Goal: Information Seeking & Learning: Learn about a topic

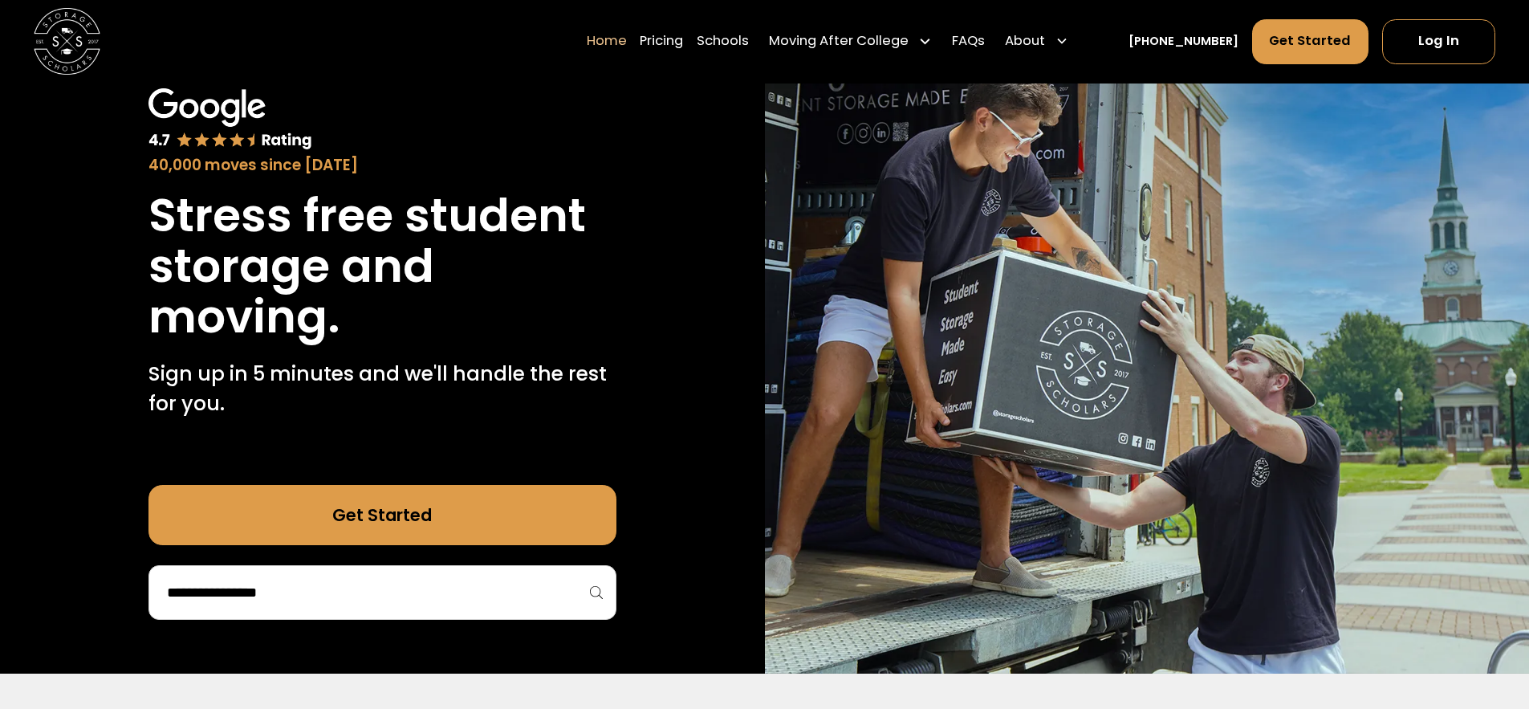
scroll to position [50, 0]
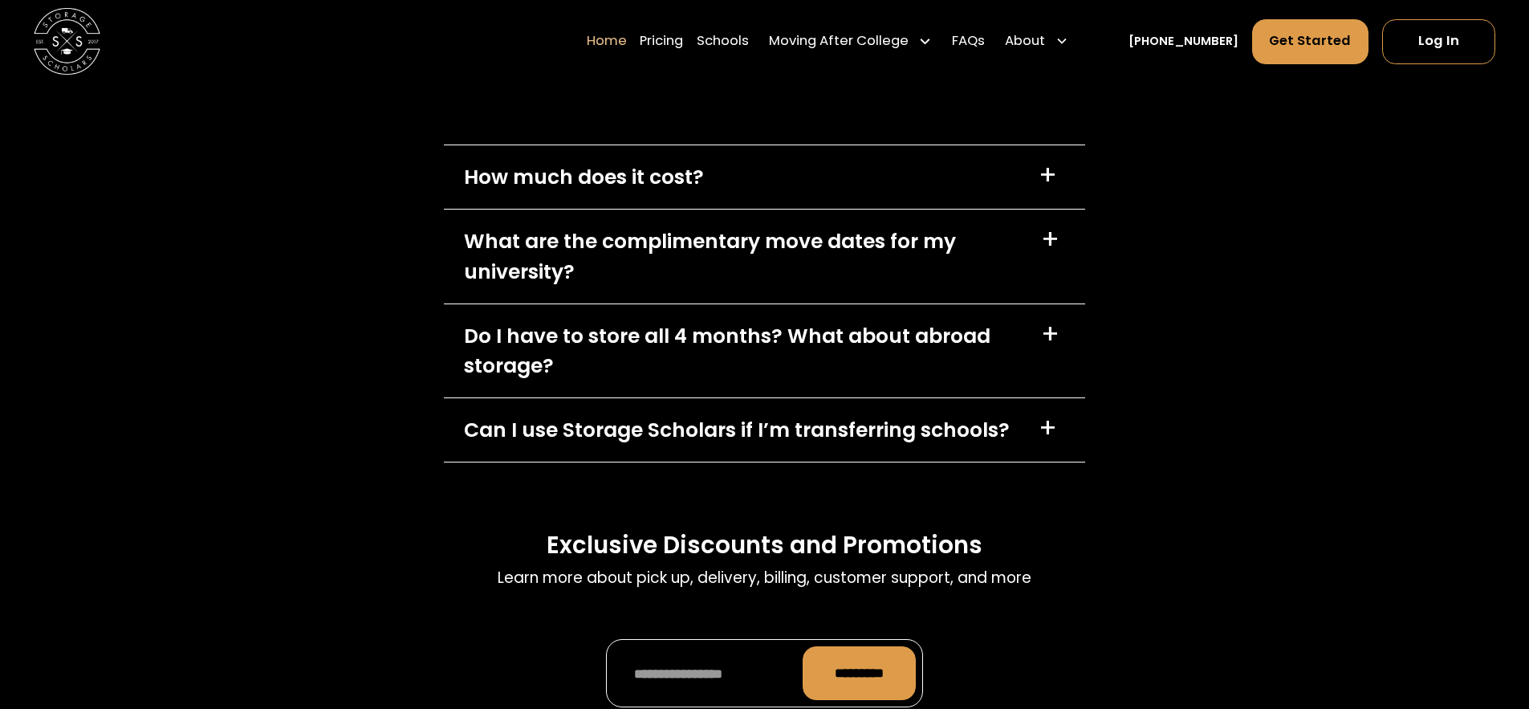
scroll to position [5037, 0]
click at [812, 344] on div "Do I have to store all 4 months? What about abroad storage?" at bounding box center [742, 350] width 557 height 60
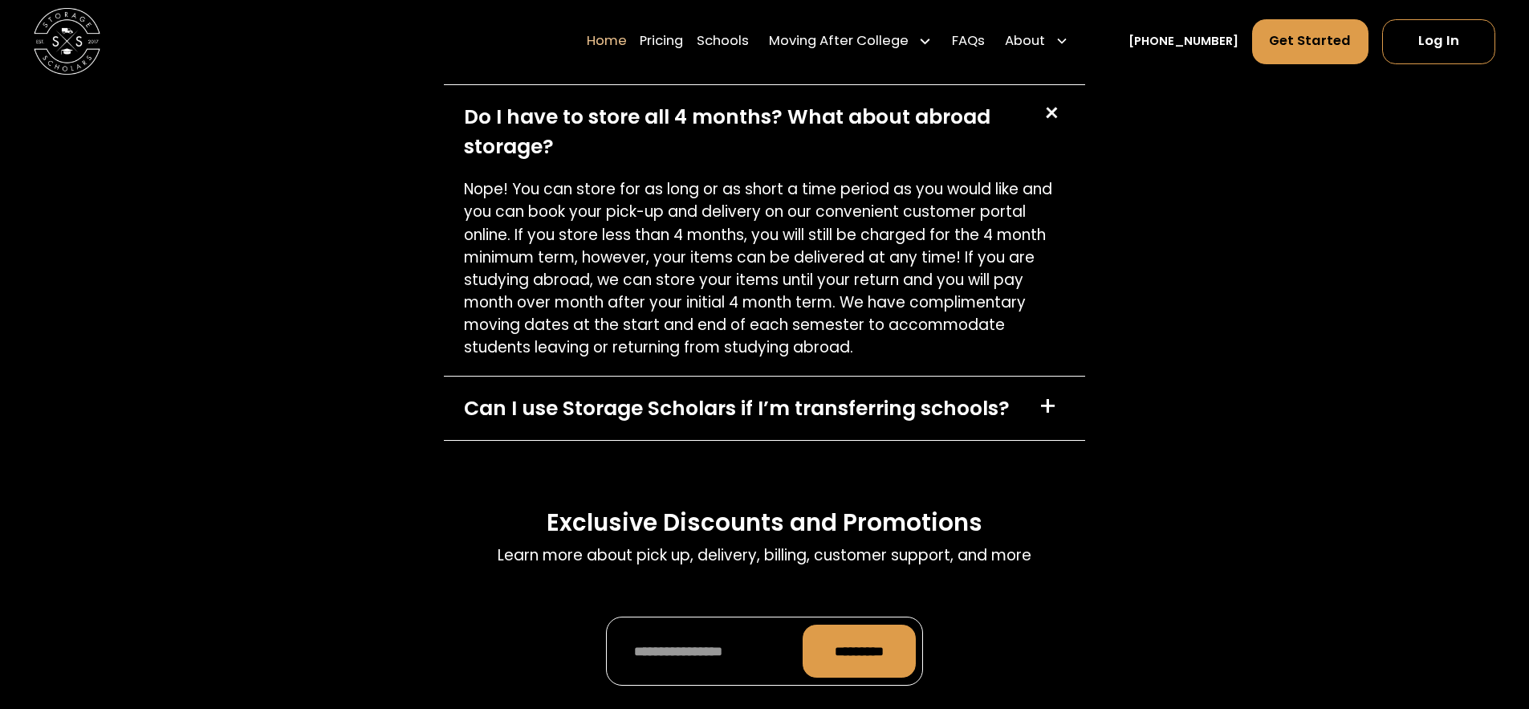
scroll to position [5257, 0]
click at [759, 414] on div "Can I use Storage Scholars if I’m transferring schools?" at bounding box center [737, 408] width 546 height 30
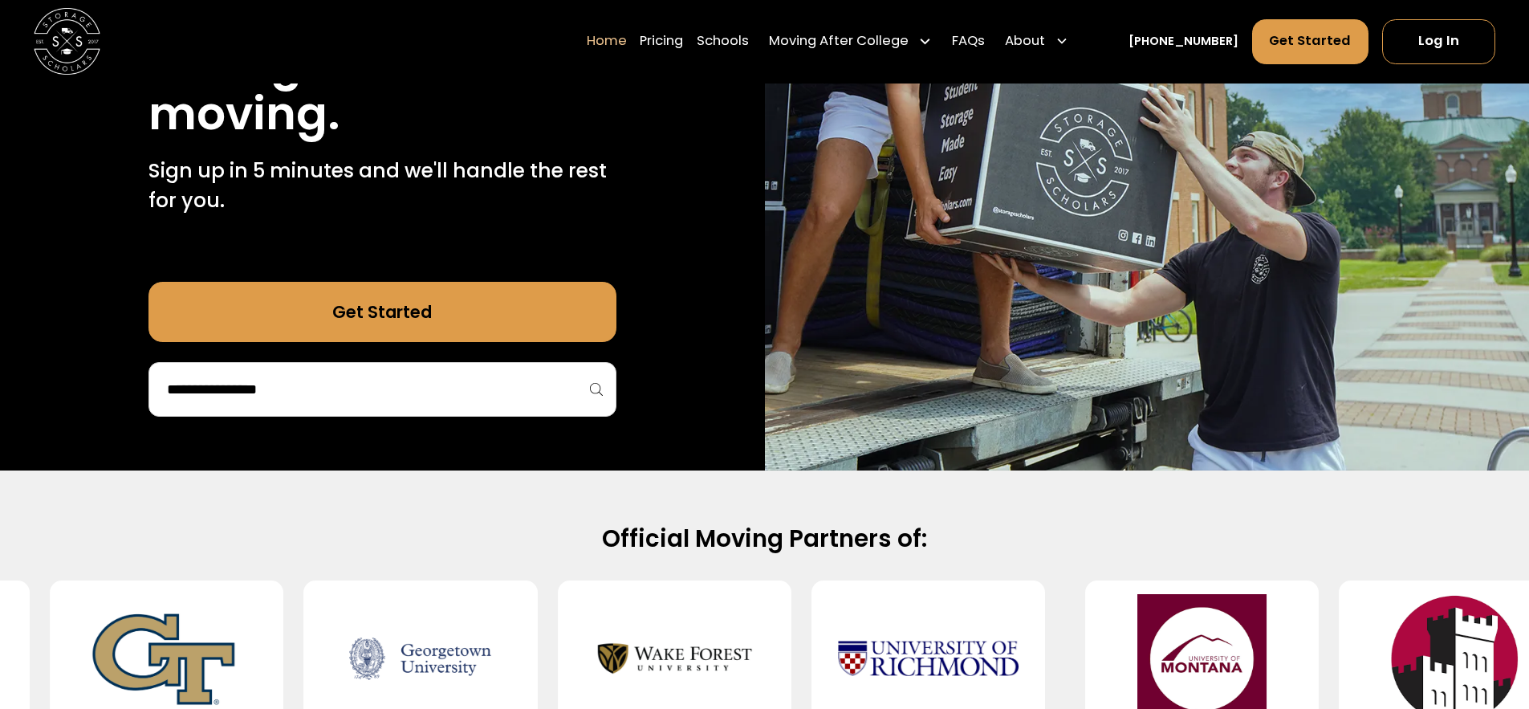
scroll to position [0, 0]
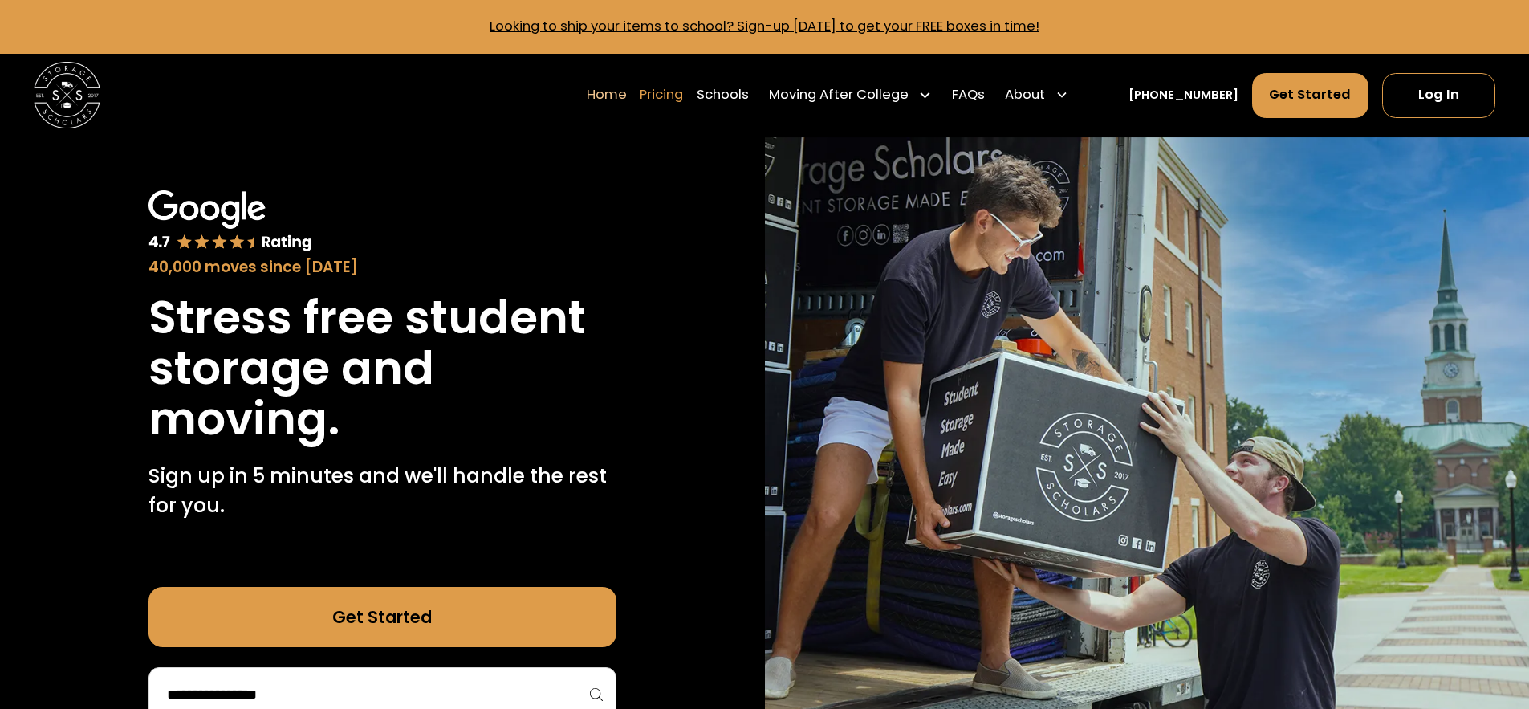
click at [683, 96] on link "Pricing" at bounding box center [661, 94] width 43 height 47
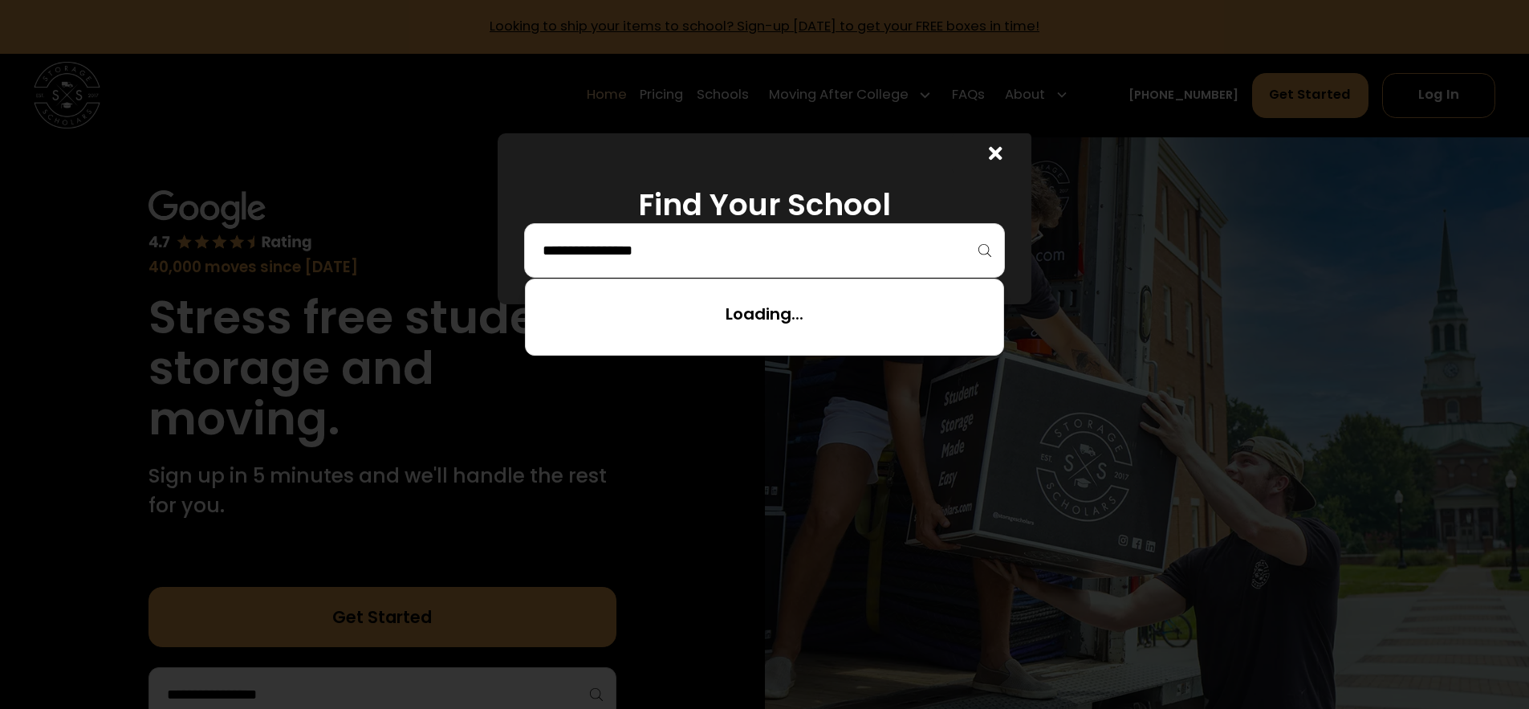
click at [708, 255] on input "search" at bounding box center [764, 250] width 447 height 27
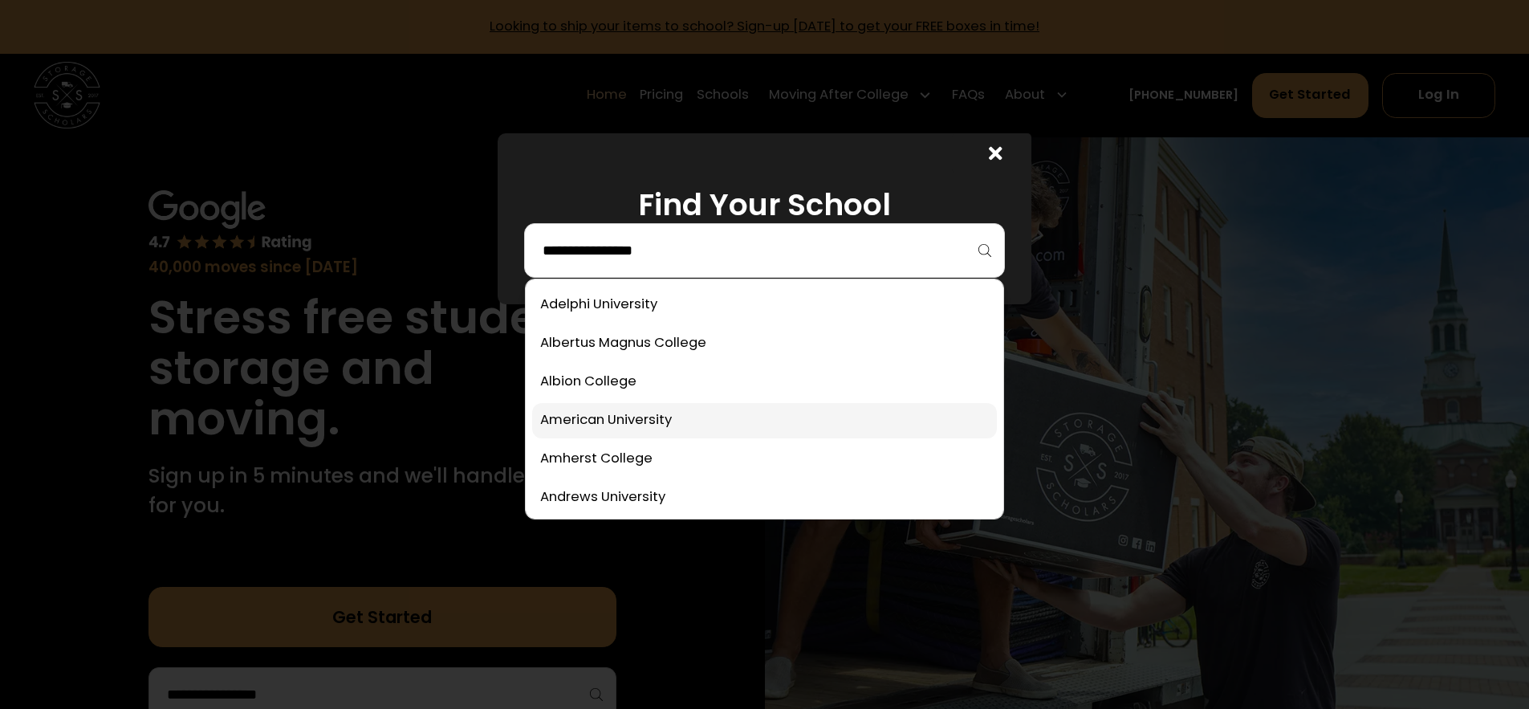
click at [679, 417] on link at bounding box center [764, 420] width 465 height 35
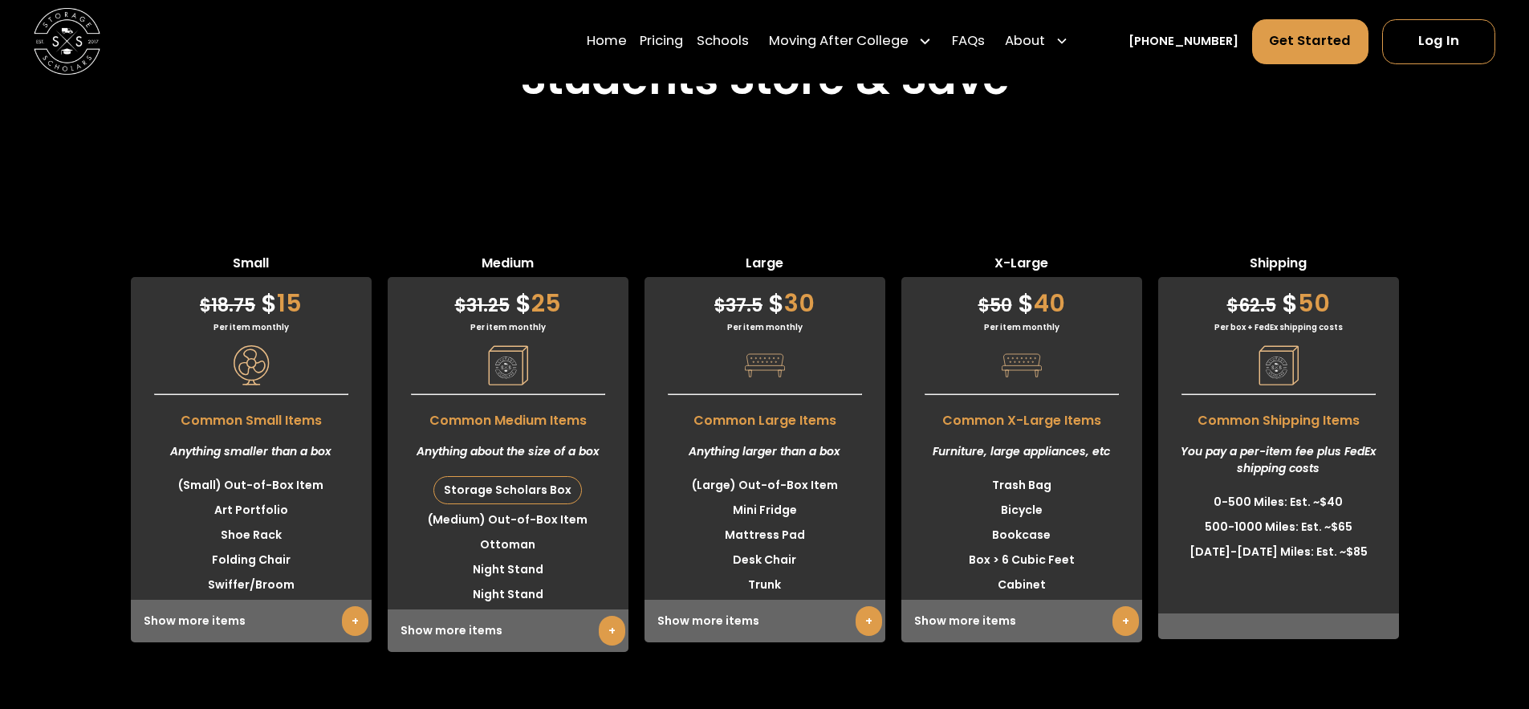
scroll to position [3943, 0]
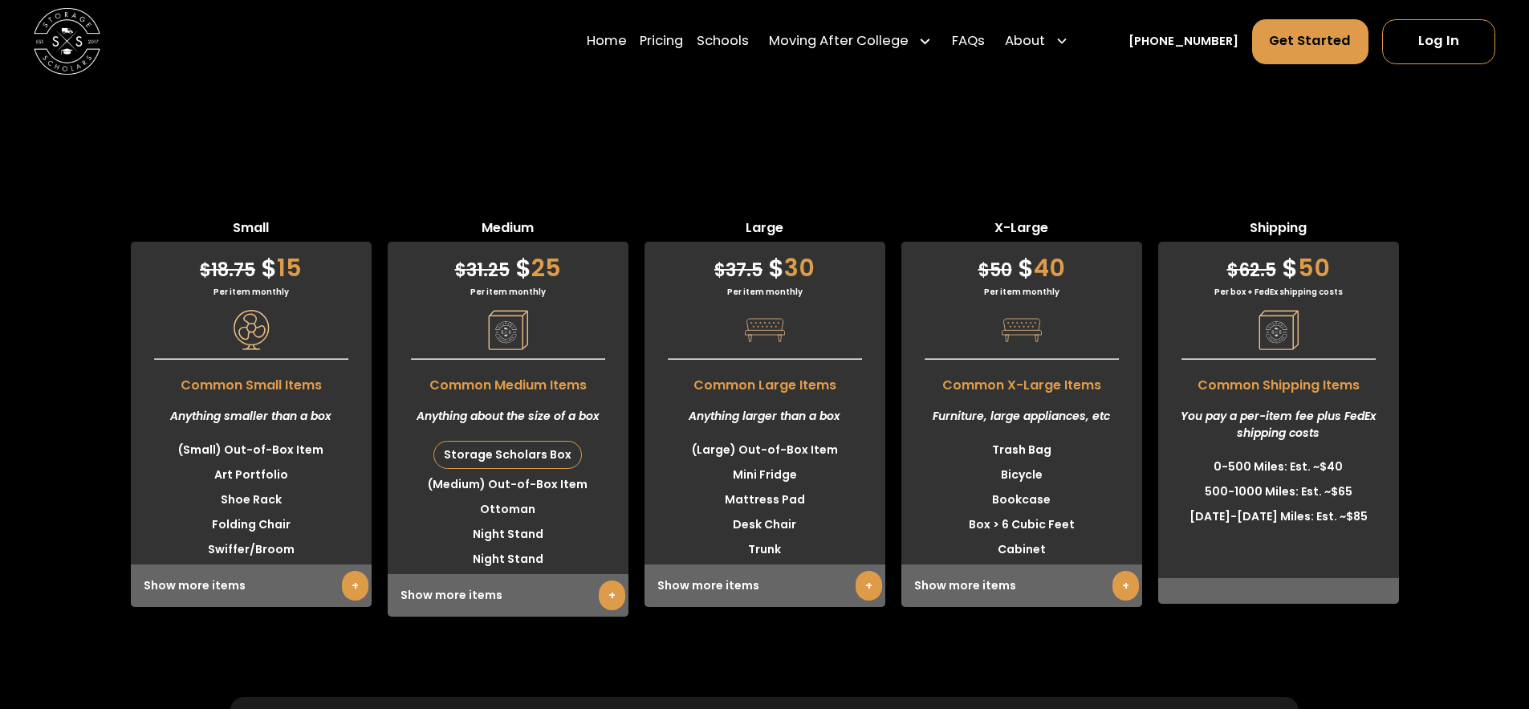
click at [355, 571] on link "+" at bounding box center [355, 586] width 26 height 30
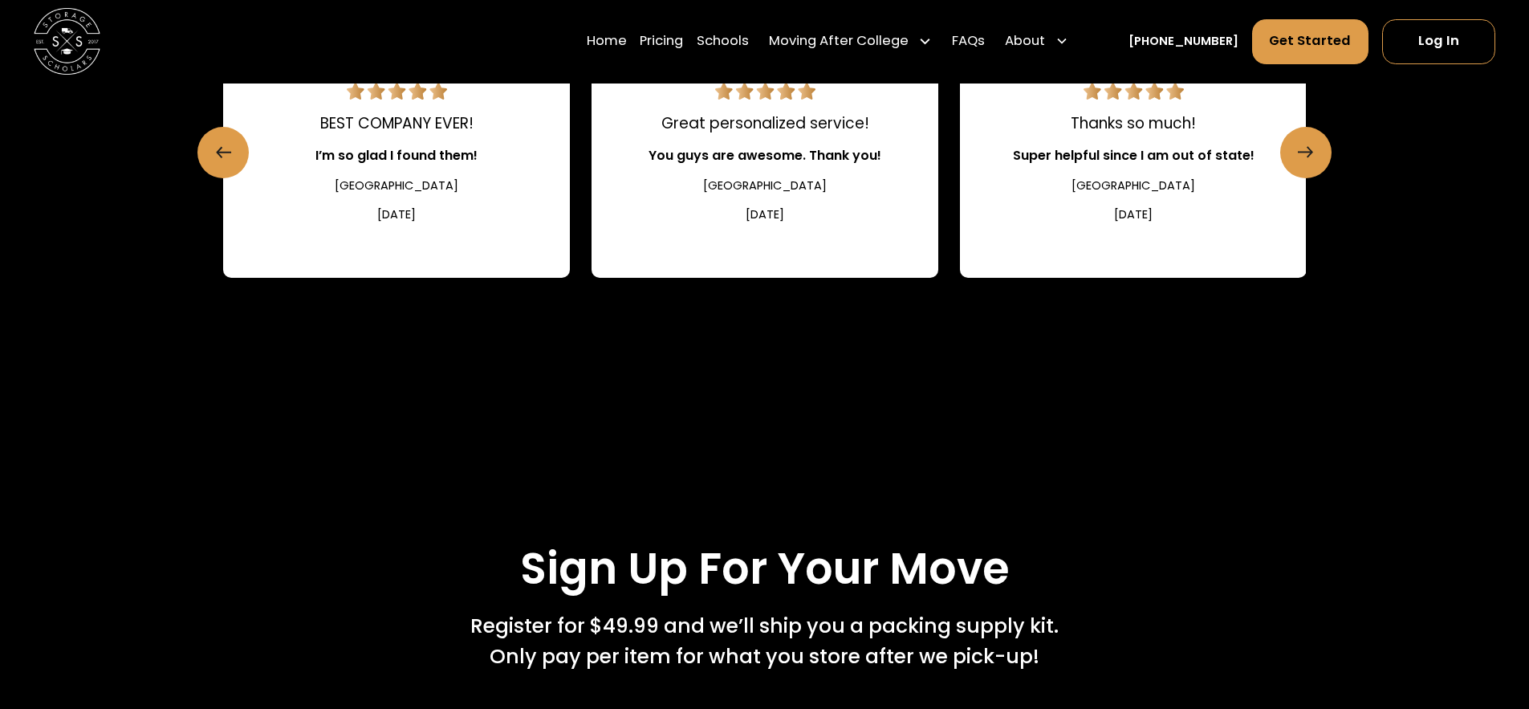
scroll to position [1831, 0]
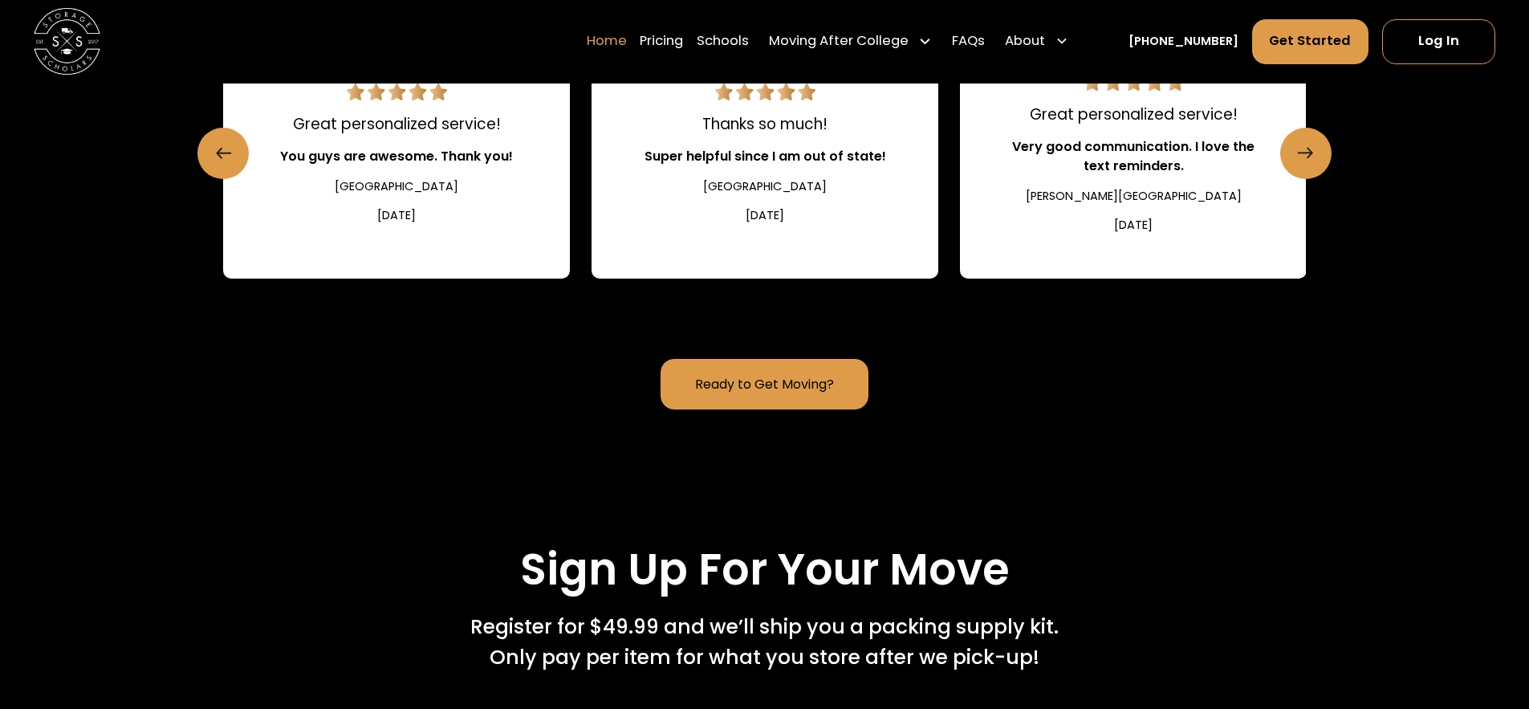
click at [627, 51] on link "Home" at bounding box center [607, 41] width 40 height 47
